Goal: Information Seeking & Learning: Learn about a topic

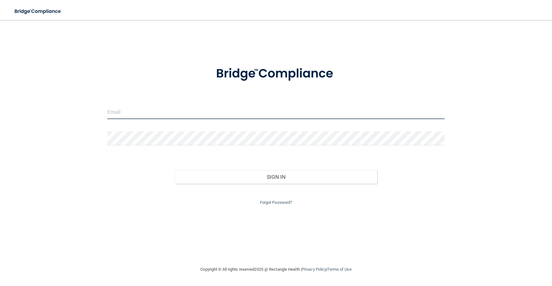
type input "[EMAIL_ADDRESS][DOMAIN_NAME]"
click at [288, 176] on button "Sign In" at bounding box center [276, 177] width 203 height 14
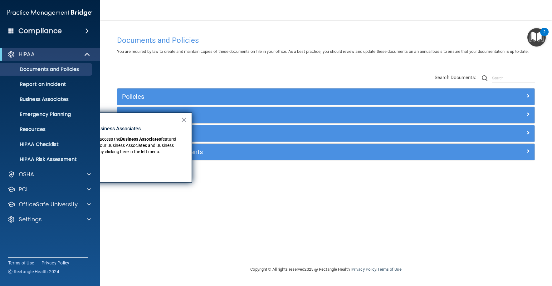
click at [230, 219] on div "Documents and Policies You are required by law to create and maintain copies of…" at bounding box center [325, 148] width 427 height 233
click at [85, 54] on span at bounding box center [87, 54] width 5 height 7
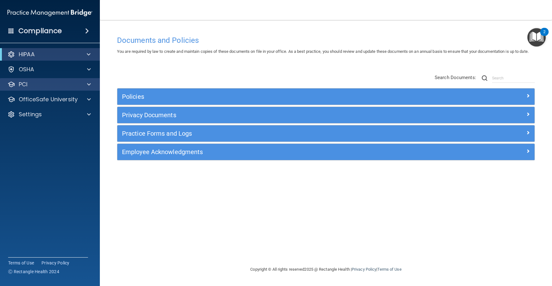
click at [72, 86] on div "PCI" at bounding box center [41, 84] width 77 height 7
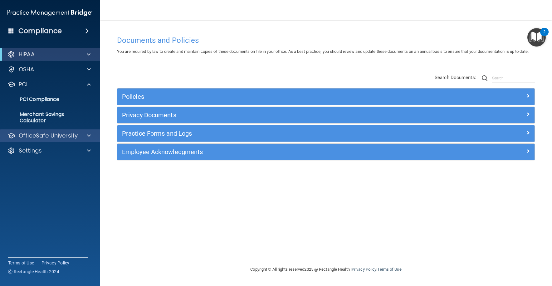
click at [88, 135] on span at bounding box center [89, 135] width 4 height 7
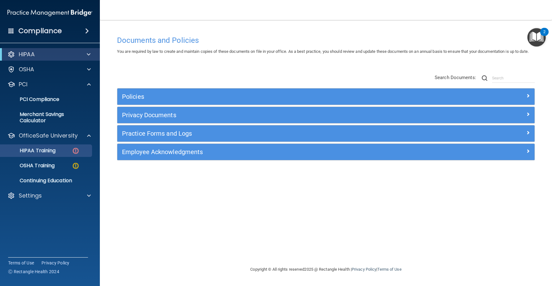
click at [65, 152] on div "HIPAA Training" at bounding box center [46, 150] width 85 height 6
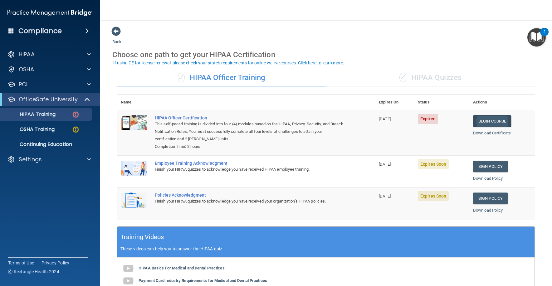
click at [494, 118] on link "Begin Course" at bounding box center [492, 121] width 38 height 12
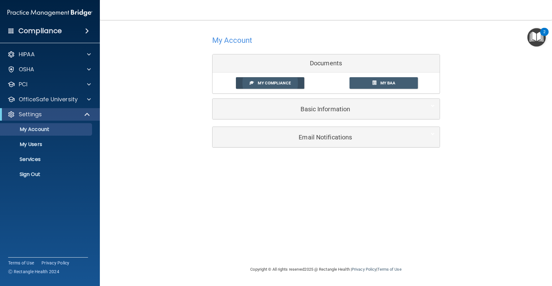
click at [270, 82] on span "My Compliance" at bounding box center [274, 83] width 33 height 5
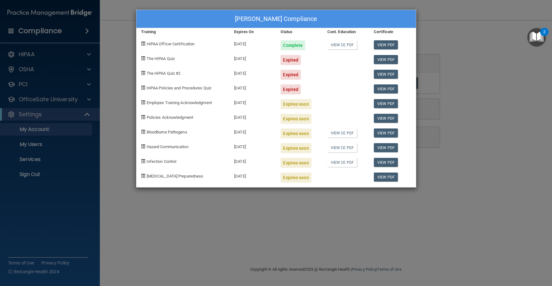
click at [299, 45] on div "Complete" at bounding box center [293, 45] width 25 height 10
click at [382, 44] on link "View PDF" at bounding box center [386, 44] width 24 height 9
click at [289, 62] on div "Expired" at bounding box center [291, 60] width 20 height 10
click at [291, 57] on div "Expired" at bounding box center [291, 60] width 20 height 10
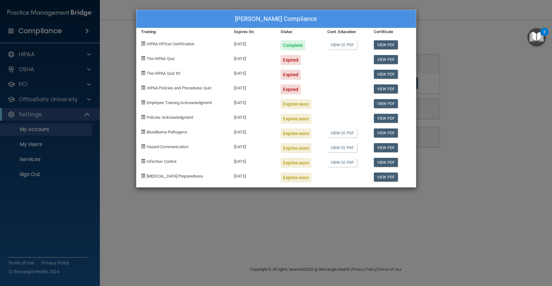
click at [290, 57] on div "Expired" at bounding box center [291, 60] width 20 height 10
click at [145, 57] on span at bounding box center [143, 58] width 4 height 4
click at [394, 58] on link "View PDF" at bounding box center [386, 59] width 24 height 9
click at [87, 55] on div "Jeffrey Trammell's Compliance Training Expires On Status Cont. Education Certif…" at bounding box center [276, 143] width 552 height 286
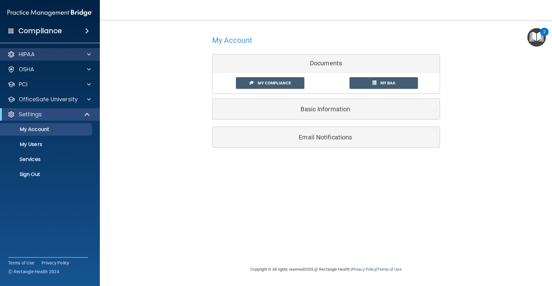
click at [28, 53] on p "HIPAA" at bounding box center [27, 54] width 16 height 7
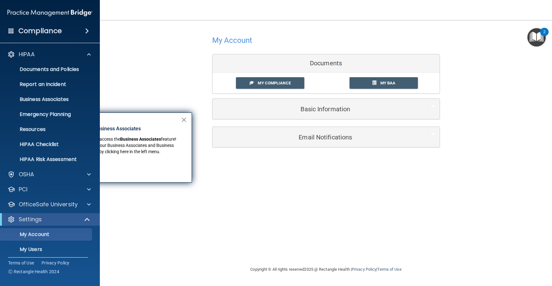
click at [184, 121] on button "×" at bounding box center [184, 120] width 6 height 10
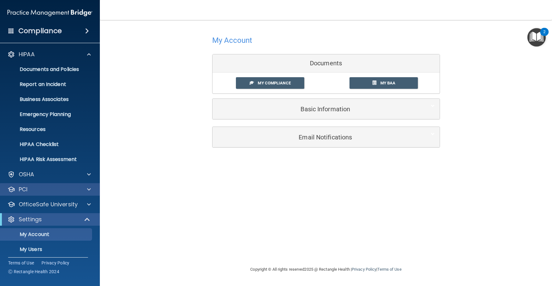
click at [87, 188] on div at bounding box center [88, 188] width 16 height 7
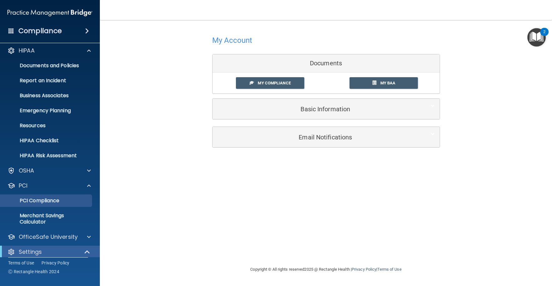
scroll to position [5, 0]
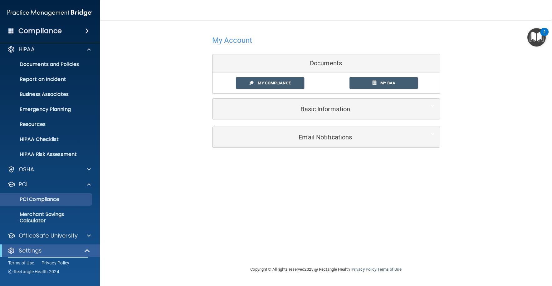
click at [37, 199] on p "PCI Compliance" at bounding box center [46, 199] width 85 height 6
click at [392, 81] on span "My BAA" at bounding box center [388, 83] width 15 height 5
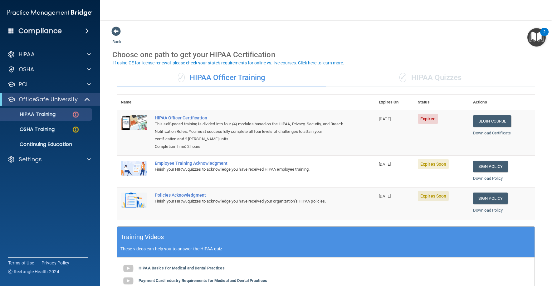
click at [429, 165] on span "Expires Soon" at bounding box center [433, 164] width 31 height 10
click at [491, 165] on link "Sign Policy" at bounding box center [490, 166] width 35 height 12
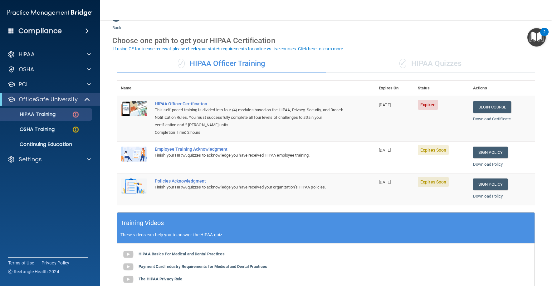
scroll to position [15, 0]
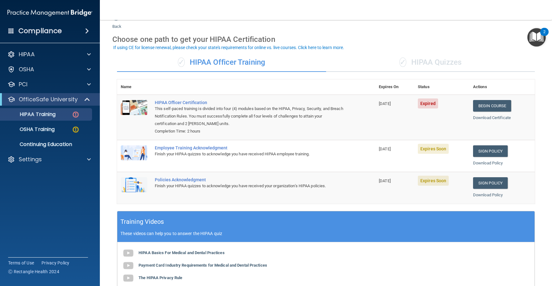
click at [132, 150] on img at bounding box center [134, 152] width 27 height 15
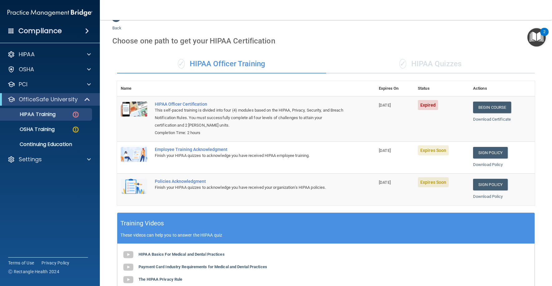
scroll to position [0, 0]
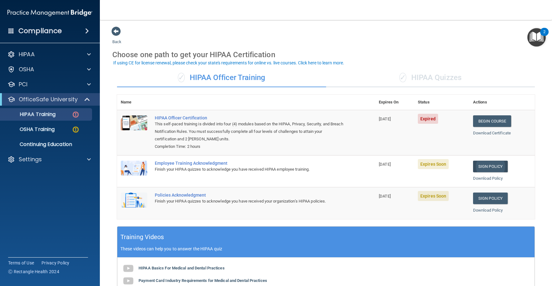
click at [489, 167] on link "Sign Policy" at bounding box center [490, 166] width 35 height 12
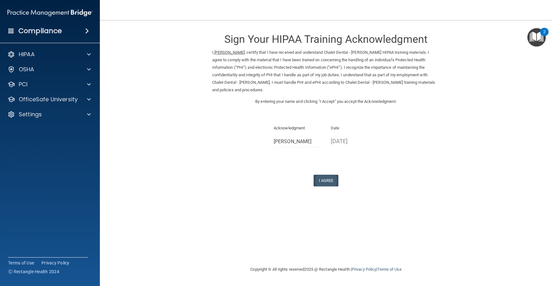
click at [330, 178] on button "I Agree" at bounding box center [326, 181] width 25 height 12
click at [329, 176] on button "I Agree" at bounding box center [326, 181] width 25 height 12
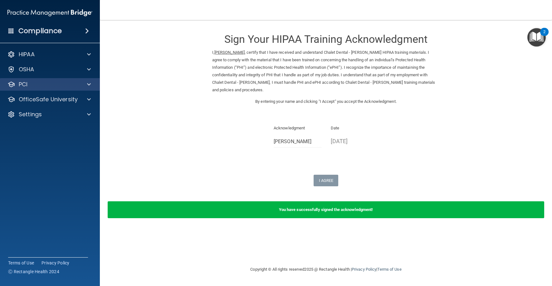
click at [90, 86] on span at bounding box center [89, 84] width 4 height 7
click at [88, 86] on span at bounding box center [89, 84] width 4 height 7
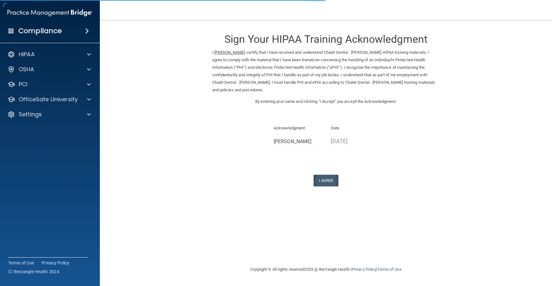
click at [323, 176] on button "I Agree" at bounding box center [326, 181] width 25 height 12
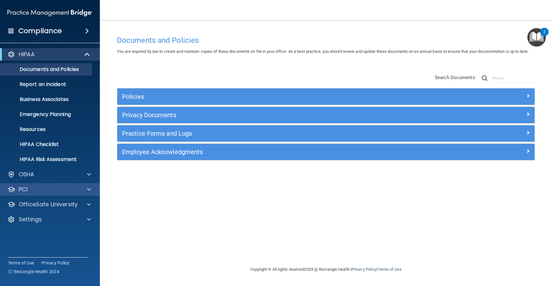
click at [86, 188] on div at bounding box center [88, 188] width 16 height 7
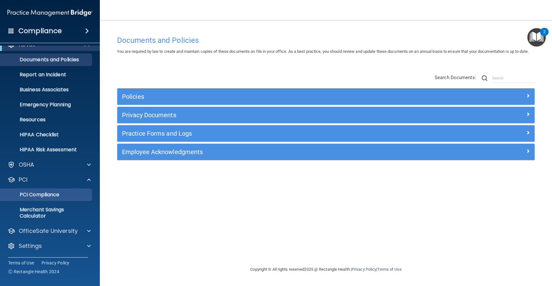
click at [64, 197] on p "PCI Compliance" at bounding box center [46, 194] width 85 height 6
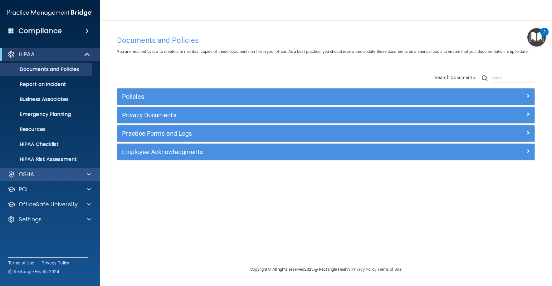
click at [88, 173] on span at bounding box center [89, 173] width 4 height 7
click at [89, 175] on span at bounding box center [89, 173] width 4 height 7
click at [536, 42] on img "Open Resource Center, 2 new notifications" at bounding box center [537, 37] width 18 height 18
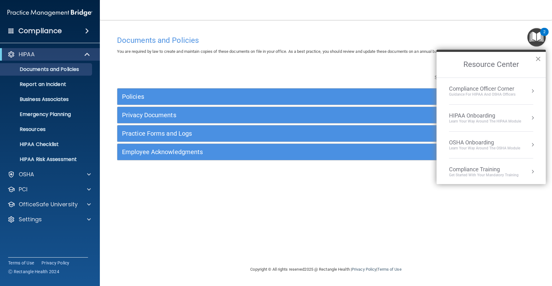
click at [539, 60] on button "×" at bounding box center [538, 59] width 6 height 10
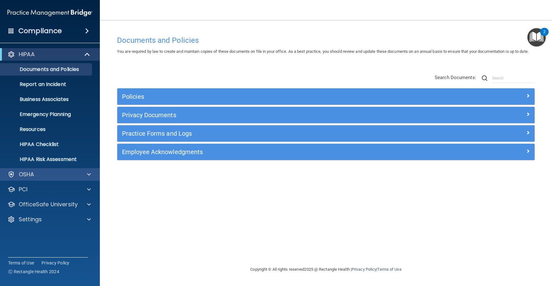
click at [91, 174] on span at bounding box center [89, 173] width 4 height 7
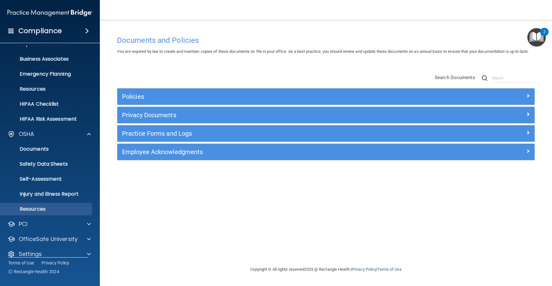
scroll to position [48, 0]
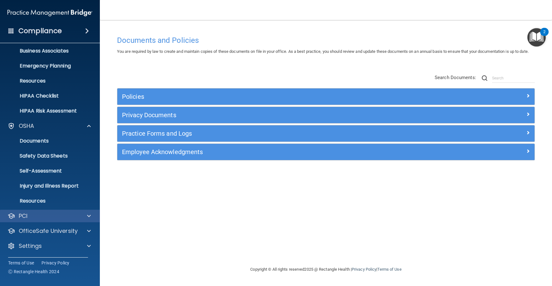
click at [87, 216] on span at bounding box center [89, 215] width 4 height 7
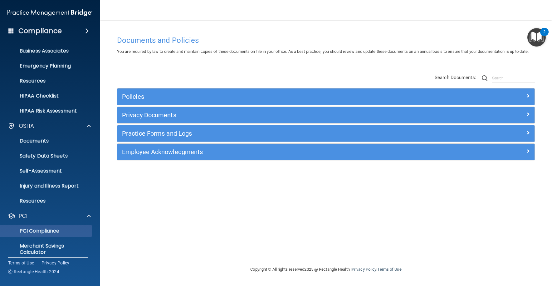
click at [60, 230] on p "PCI Compliance" at bounding box center [46, 231] width 85 height 6
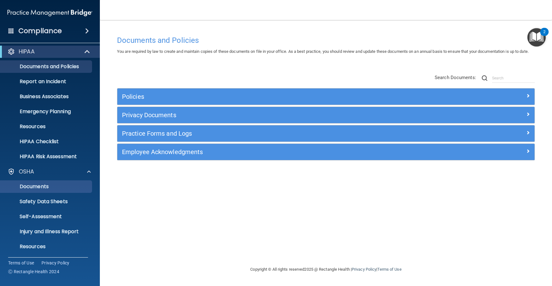
scroll to position [0, 0]
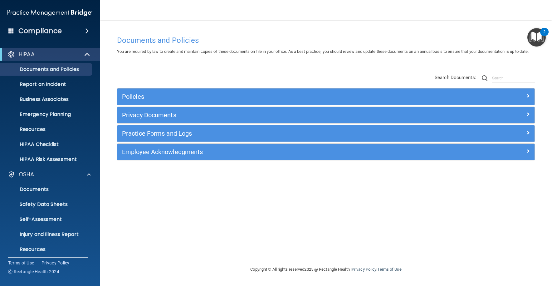
click at [86, 29] on span at bounding box center [87, 30] width 4 height 7
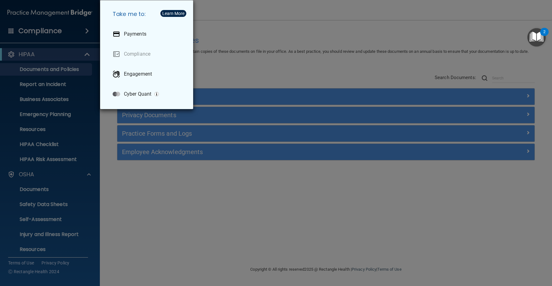
click at [86, 55] on div "Take me to: Payments Compliance Engagement Cyber Quant" at bounding box center [276, 143] width 552 height 286
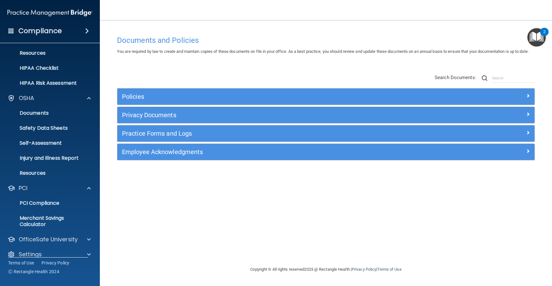
scroll to position [85, 0]
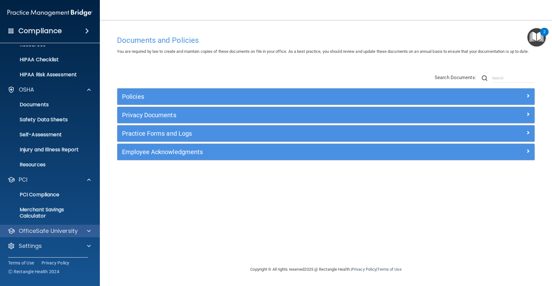
click at [90, 230] on span at bounding box center [89, 230] width 4 height 7
click at [73, 232] on p "OfficeSafe University" at bounding box center [48, 230] width 59 height 7
click at [83, 230] on div at bounding box center [88, 230] width 16 height 7
click at [67, 234] on p "OfficeSafe University" at bounding box center [48, 230] width 59 height 7
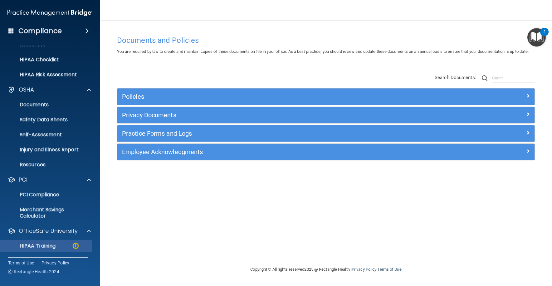
click at [54, 245] on p "HIPAA Training" at bounding box center [30, 246] width 52 height 6
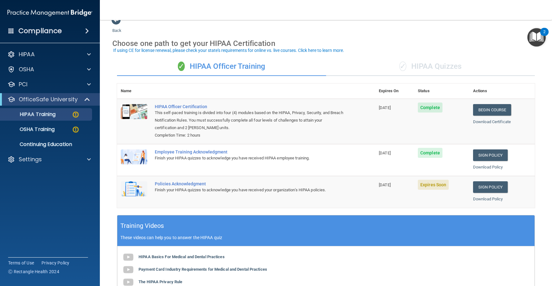
scroll to position [20, 0]
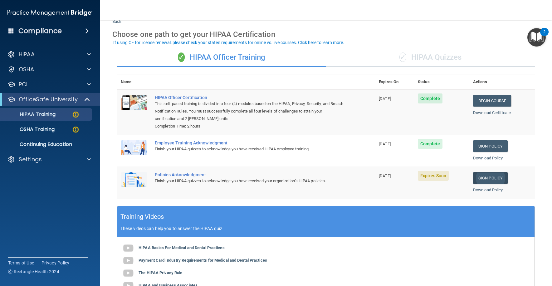
click at [482, 173] on link "Sign Policy" at bounding box center [490, 178] width 35 height 12
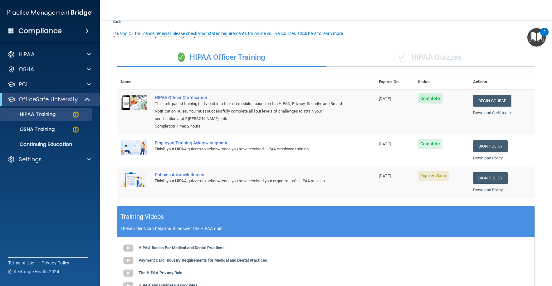
scroll to position [51, 0]
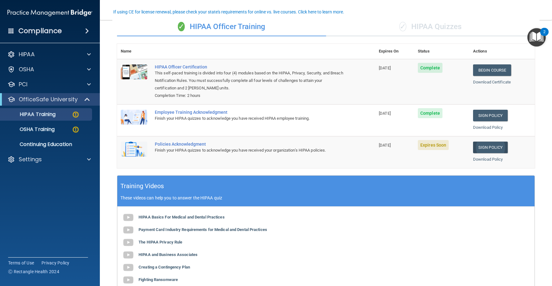
click at [483, 145] on link "Sign Policy" at bounding box center [490, 147] width 35 height 12
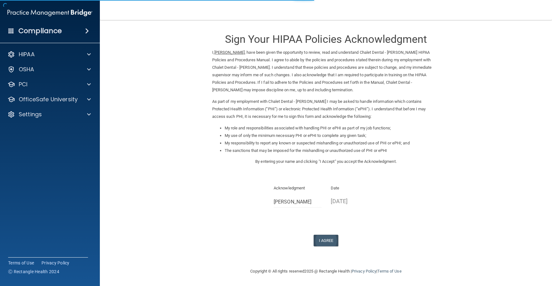
click at [325, 234] on button "I Agree" at bounding box center [326, 240] width 25 height 12
click at [326, 234] on button "I Agree" at bounding box center [326, 240] width 25 height 12
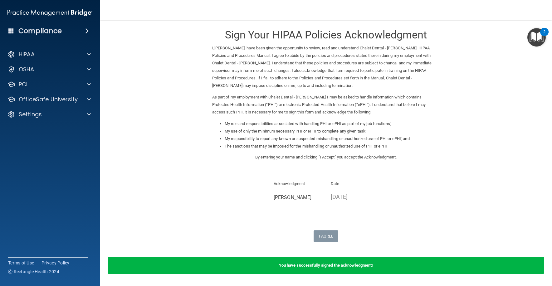
scroll to position [17, 0]
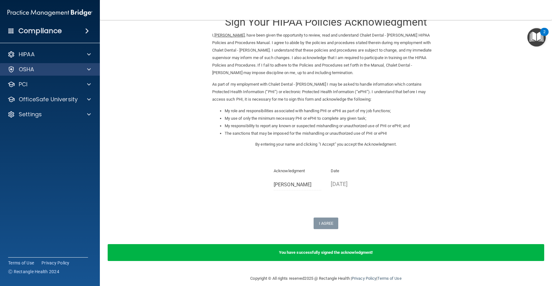
click at [89, 68] on span at bounding box center [89, 69] width 4 height 7
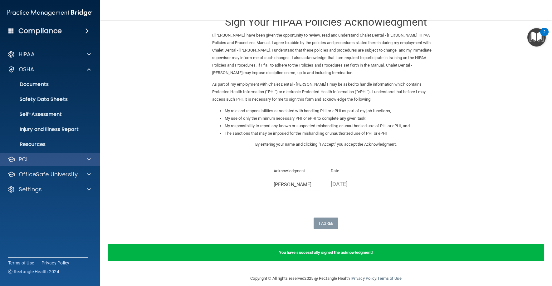
click at [92, 160] on div at bounding box center [88, 158] width 16 height 7
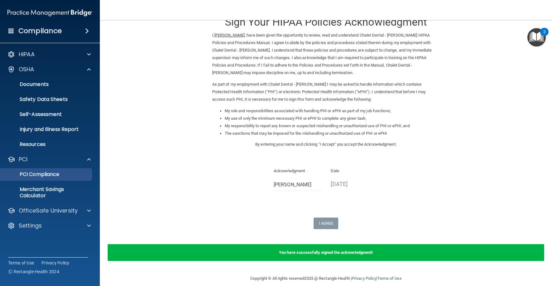
click at [72, 173] on p "PCI Compliance" at bounding box center [46, 174] width 85 height 6
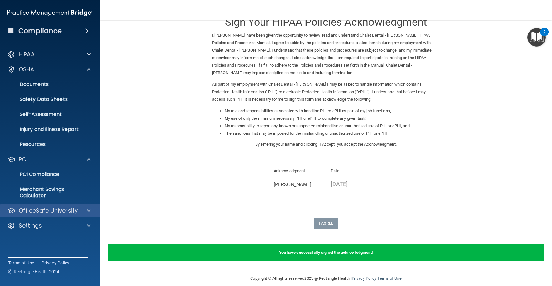
click at [57, 211] on p "OfficeSafe University" at bounding box center [48, 210] width 59 height 7
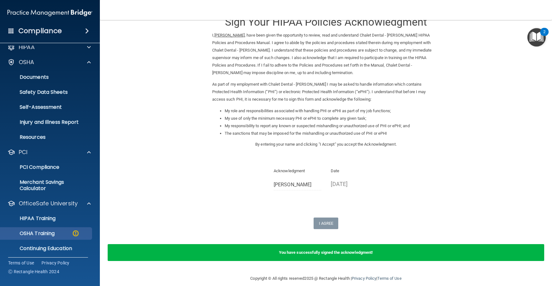
scroll to position [25, 0]
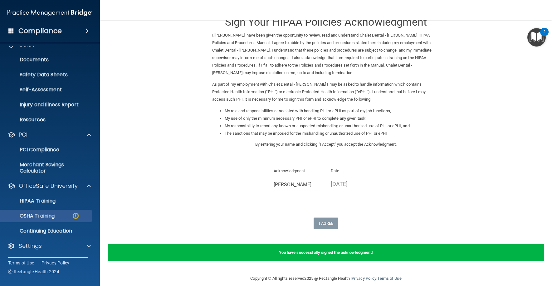
click at [60, 217] on div "OSHA Training" at bounding box center [46, 216] width 85 height 6
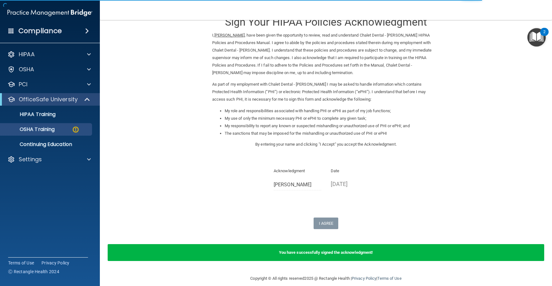
scroll to position [2, 0]
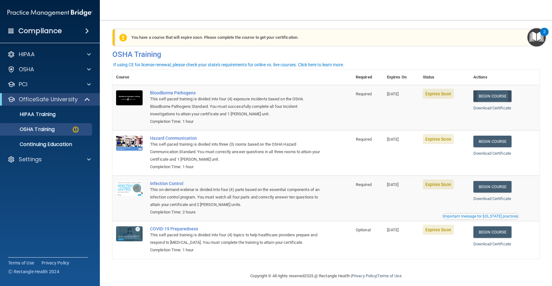
click at [488, 99] on link "Begin Course" at bounding box center [493, 96] width 38 height 12
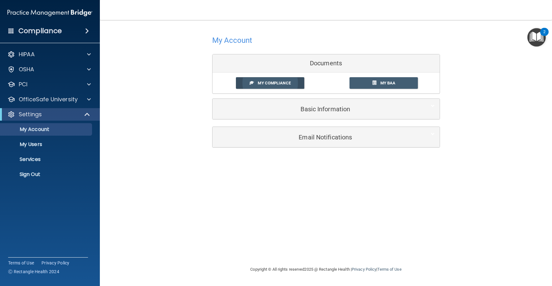
click at [293, 85] on link "My Compliance" at bounding box center [270, 83] width 68 height 12
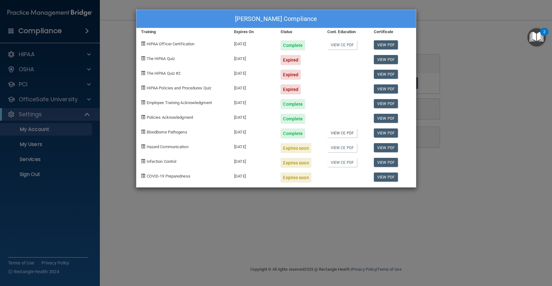
click at [352, 133] on link "View CE PDF" at bounding box center [342, 132] width 30 height 9
click at [144, 146] on span at bounding box center [143, 146] width 4 height 4
click at [295, 58] on div "Expired" at bounding box center [291, 60] width 20 height 10
click at [141, 56] on div "The HIPAA Quiz" at bounding box center [182, 57] width 93 height 15
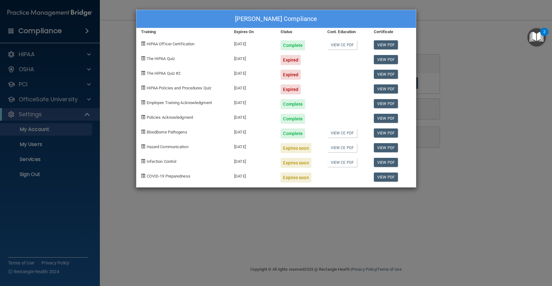
click at [244, 57] on div "[DATE]" at bounding box center [252, 57] width 47 height 15
click at [386, 58] on link "View PDF" at bounding box center [386, 59] width 24 height 9
click at [87, 54] on div "Jeffrey Trammell's Compliance Training Expires On Status Cont. Education Certif…" at bounding box center [276, 143] width 552 height 286
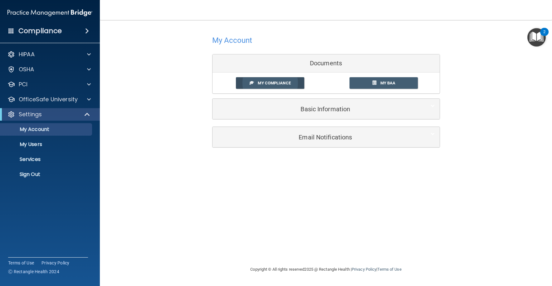
click at [274, 84] on span "My Compliance" at bounding box center [274, 83] width 33 height 5
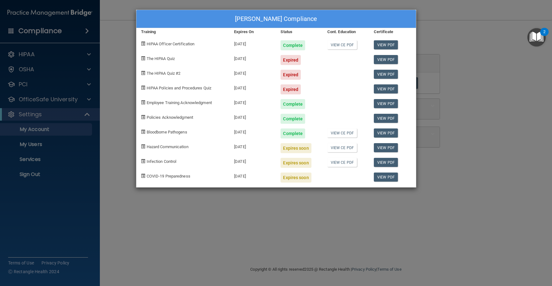
click at [144, 58] on span at bounding box center [143, 58] width 4 height 4
click at [263, 60] on div "[DATE]" at bounding box center [252, 57] width 47 height 15
click at [89, 55] on div "Jeffrey Trammell's Compliance Training Expires On Status Cont. Education Certif…" at bounding box center [276, 143] width 552 height 286
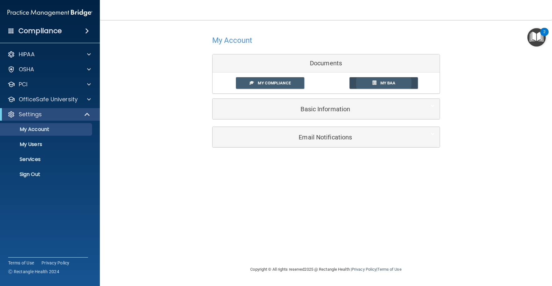
click at [377, 81] on link "My BAA" at bounding box center [384, 83] width 68 height 12
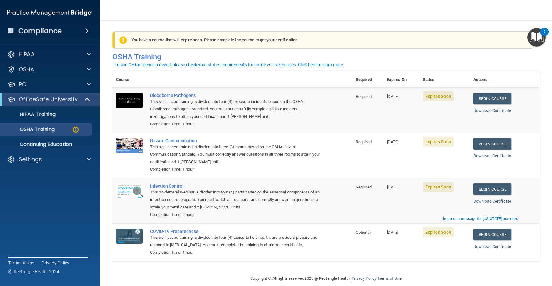
scroll to position [2, 0]
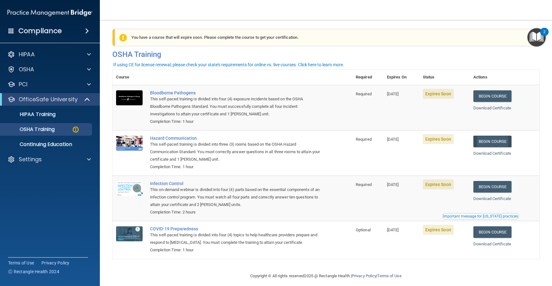
click at [486, 141] on link "Begin Course" at bounding box center [493, 141] width 38 height 12
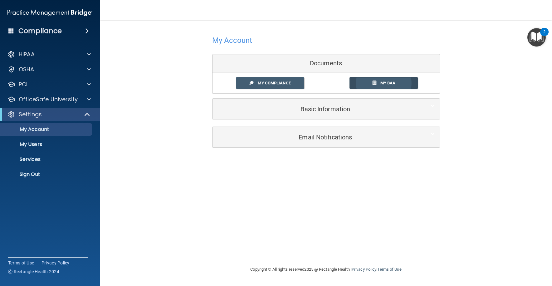
click at [374, 82] on span at bounding box center [374, 83] width 4 height 4
click at [254, 83] on link "My Compliance" at bounding box center [270, 83] width 68 height 12
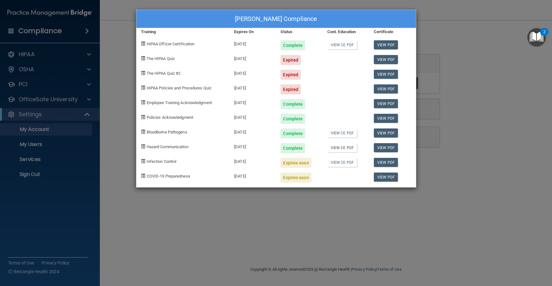
click at [339, 146] on link "View CE PDF" at bounding box center [342, 147] width 30 height 9
